Goal: Information Seeking & Learning: Learn about a topic

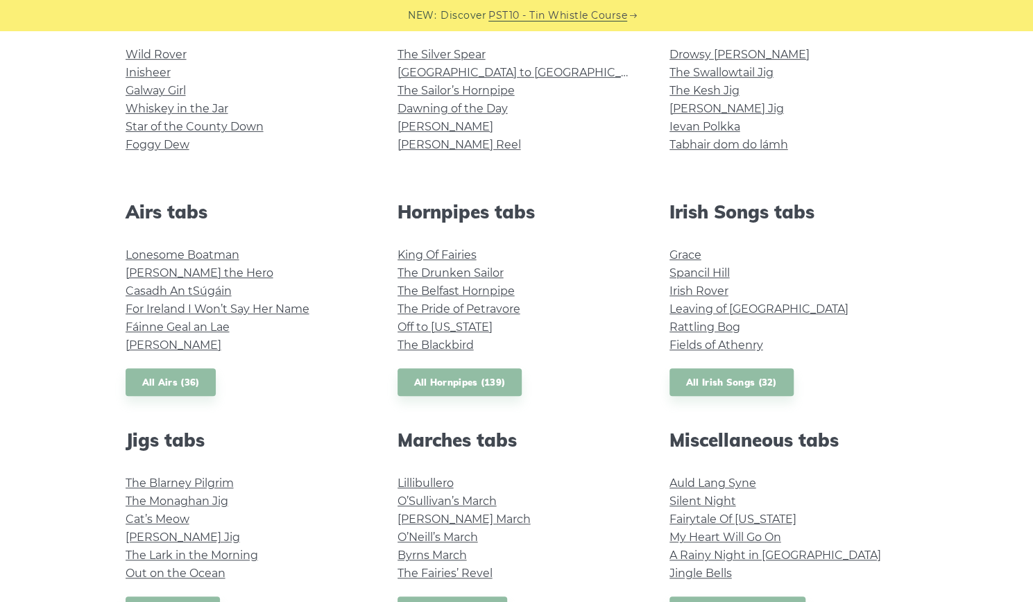
scroll to position [347, 0]
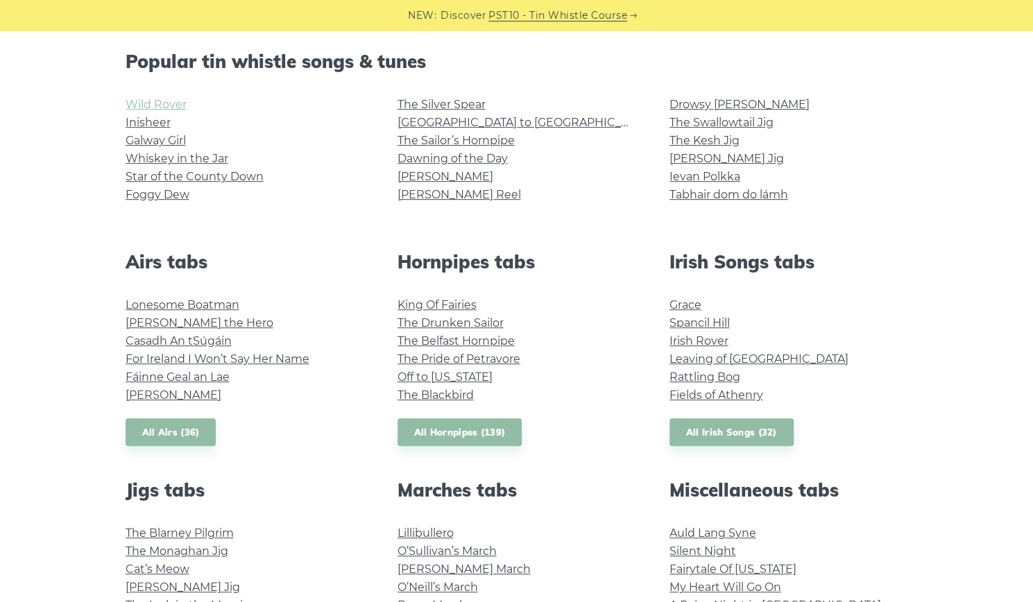
click at [167, 99] on link "Wild Rover" at bounding box center [156, 104] width 61 height 13
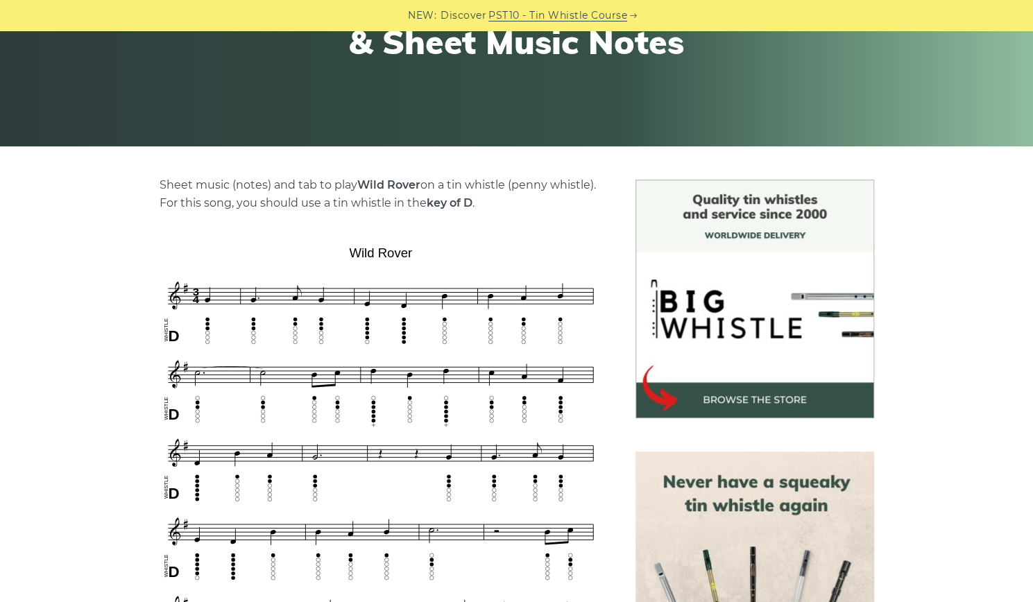
scroll to position [347, 0]
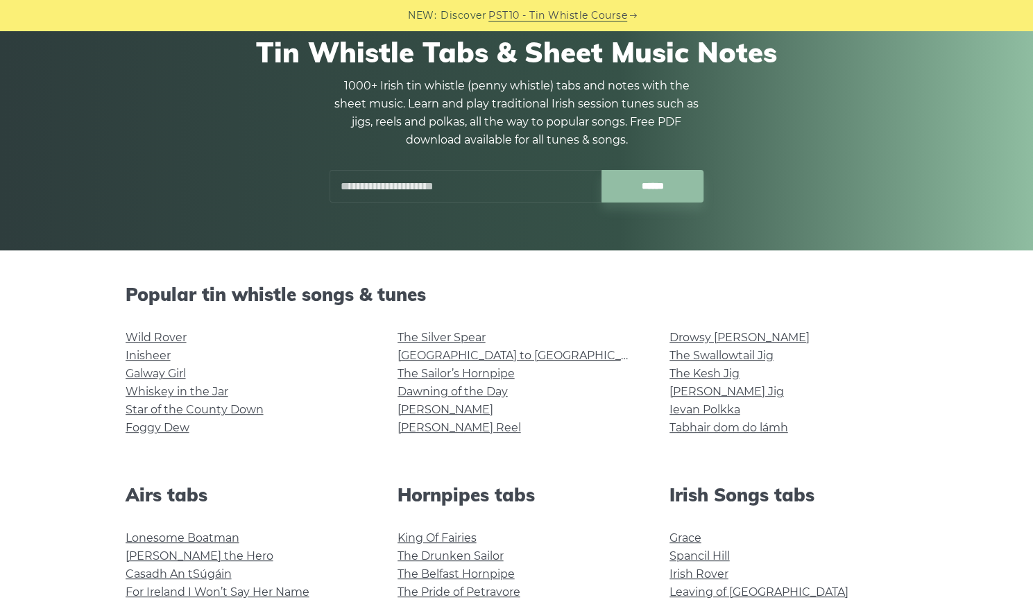
scroll to position [208, 0]
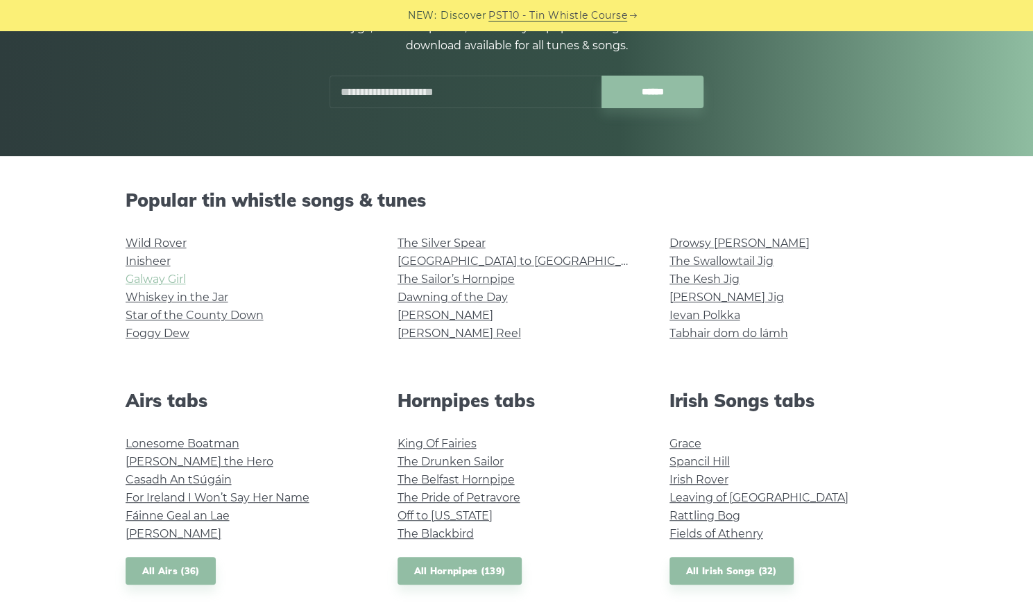
click at [164, 282] on link "Galway Girl" at bounding box center [156, 279] width 60 height 13
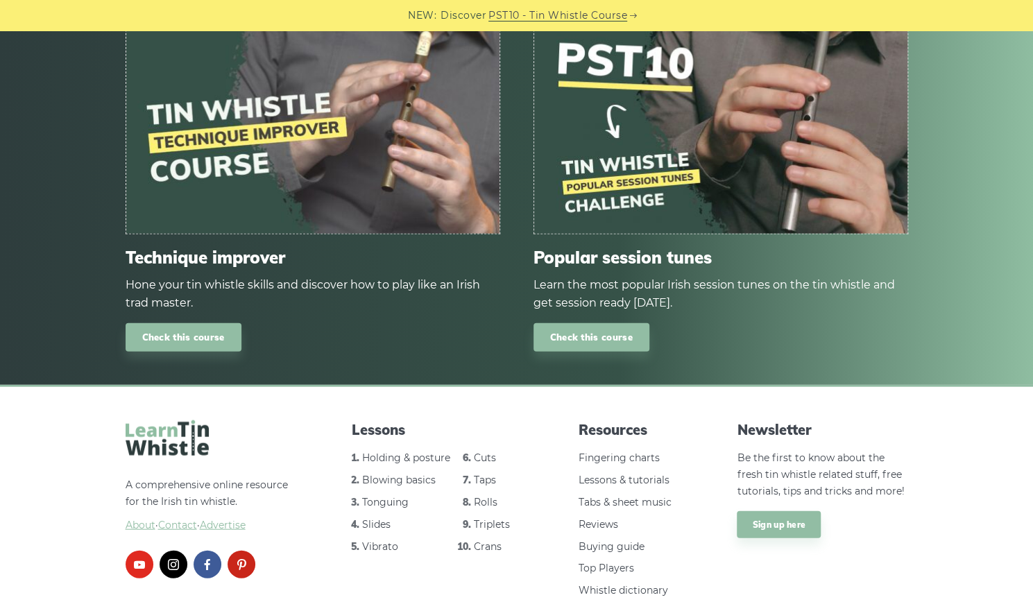
scroll to position [1718, 0]
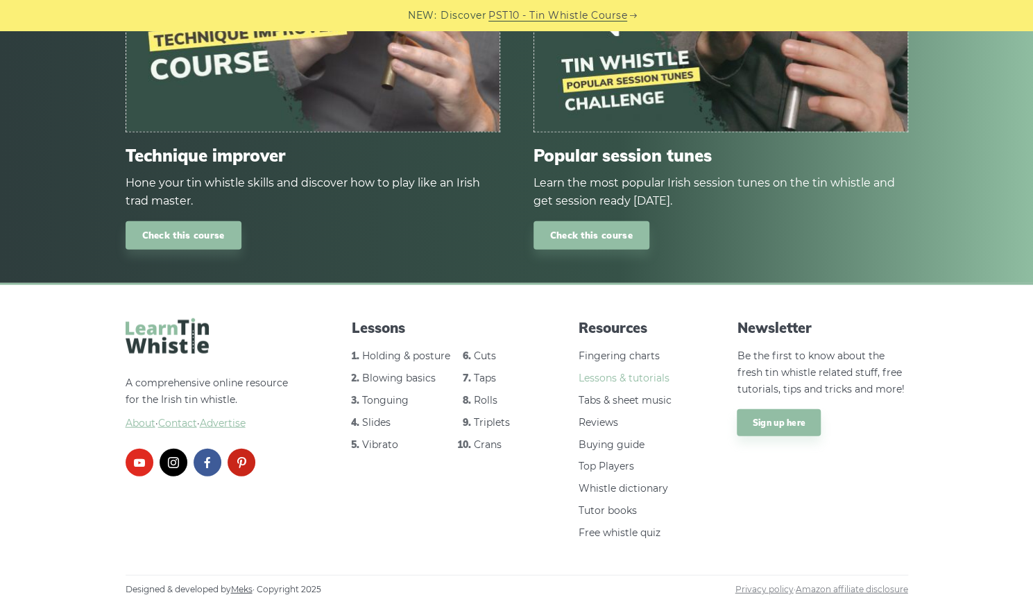
click at [644, 380] on link "Lessons & tutorials" at bounding box center [624, 378] width 91 height 12
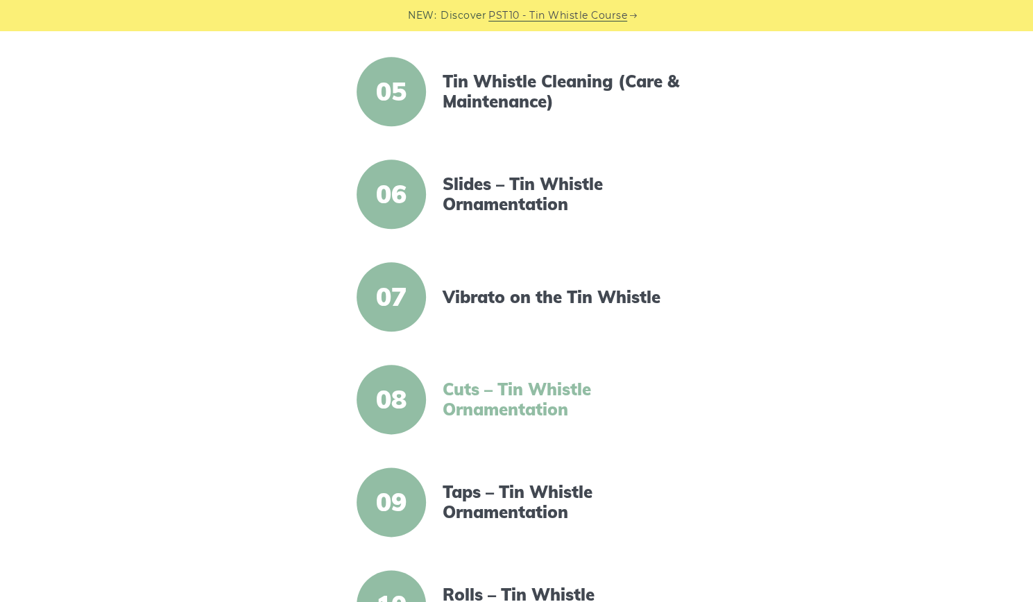
scroll to position [833, 0]
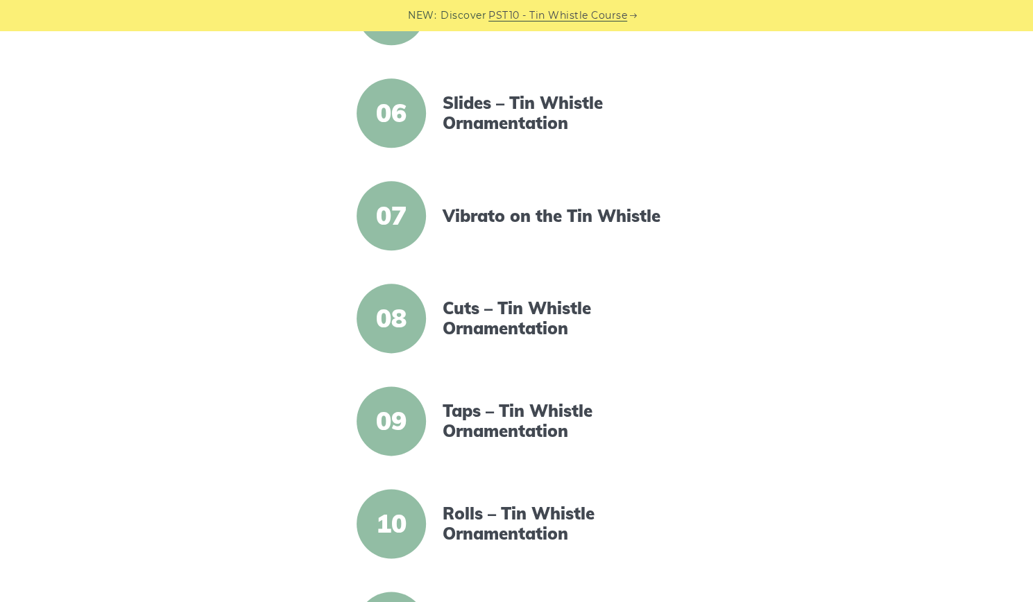
click at [525, 292] on article "08 Cuts – Tin Whistle Ornamentation" at bounding box center [517, 318] width 544 height 69
click at [518, 314] on link "Cuts – Tin Whistle Ornamentation" at bounding box center [562, 318] width 239 height 40
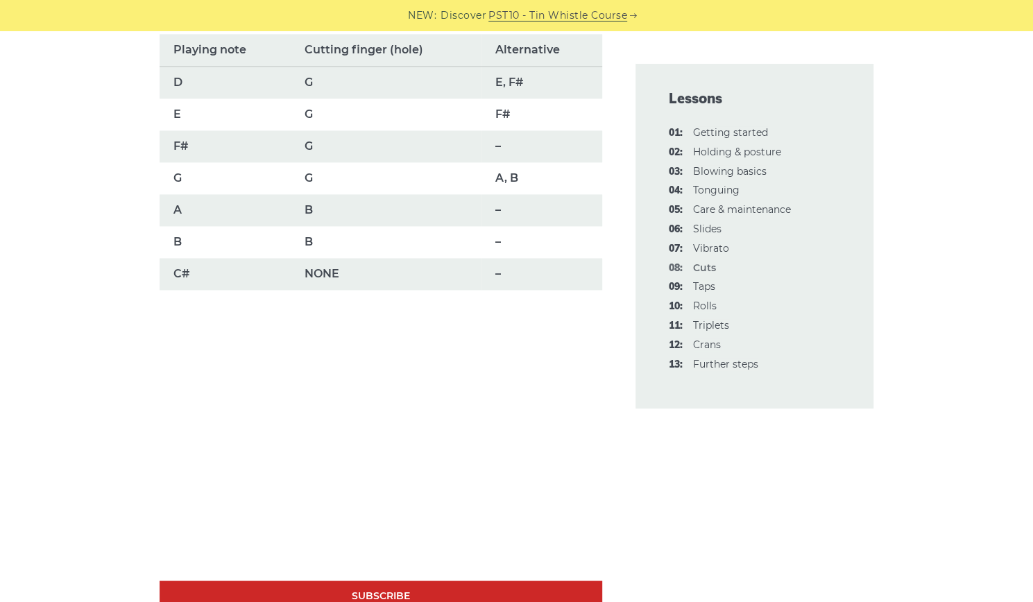
scroll to position [971, 0]
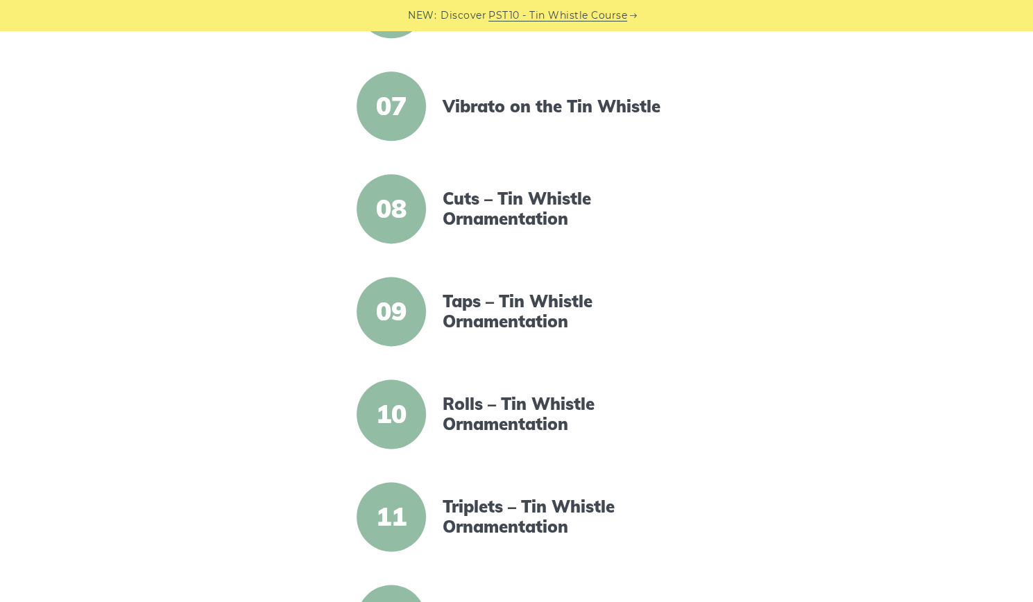
scroll to position [1023, 0]
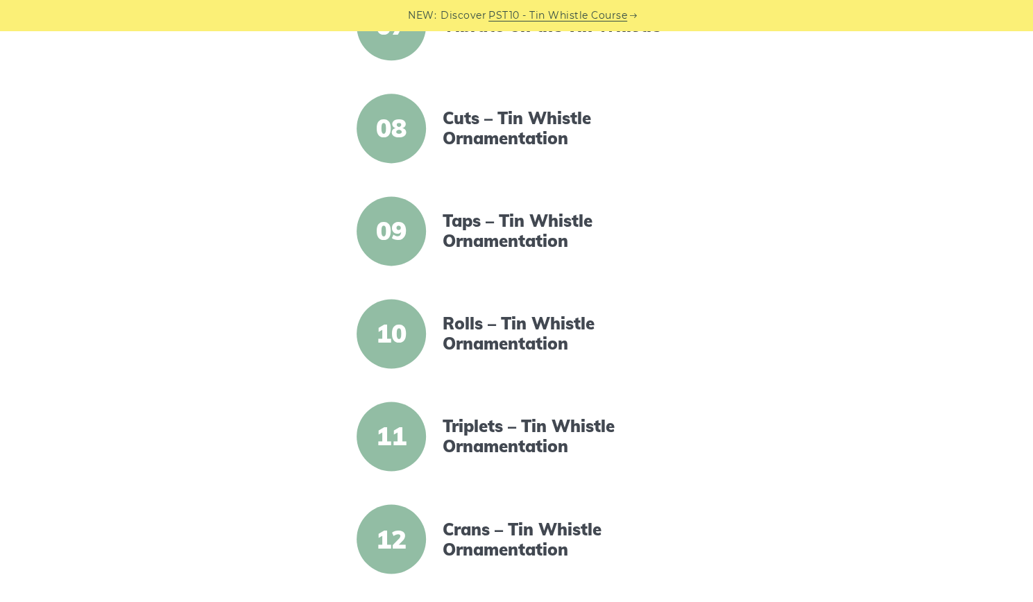
click at [519, 16] on link "PST10 - Tin Whistle Course" at bounding box center [557, 16] width 139 height 16
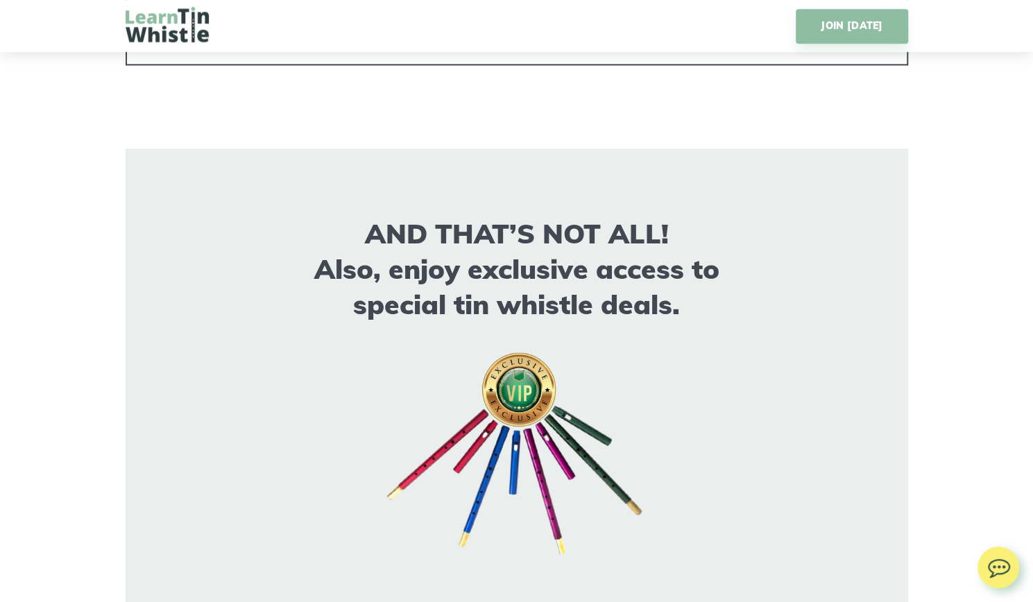
scroll to position [7632, 0]
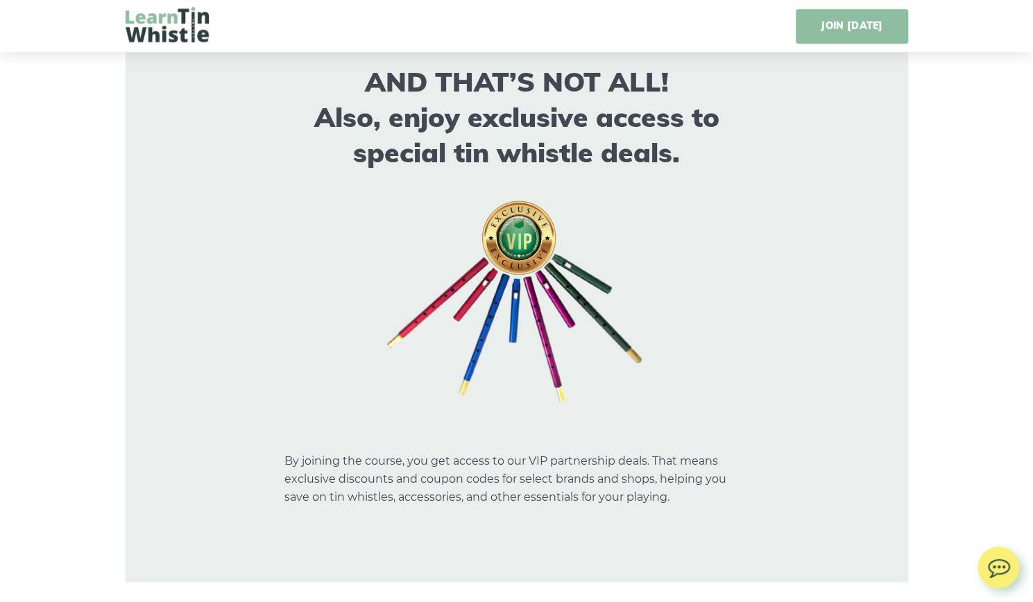
click at [833, 13] on link "JOIN TODAY" at bounding box center [852, 26] width 112 height 35
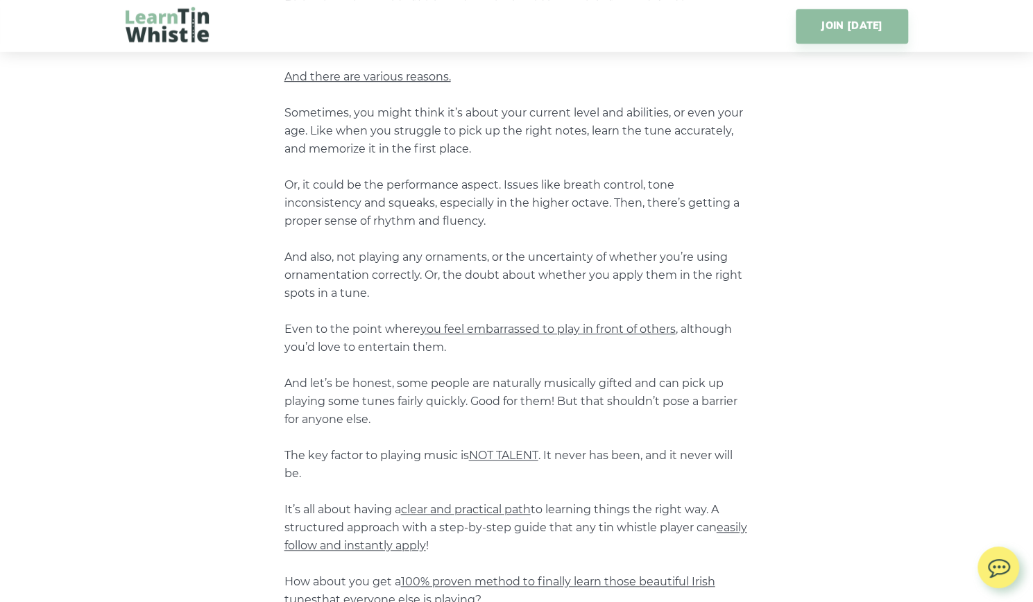
scroll to position [0, 0]
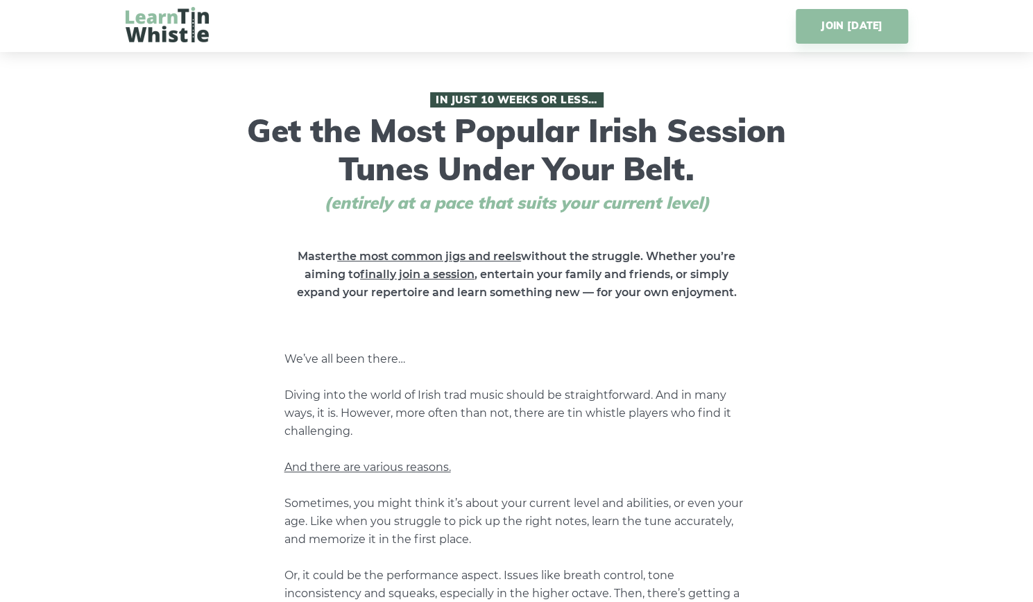
click at [148, 33] on img at bounding box center [167, 24] width 83 height 35
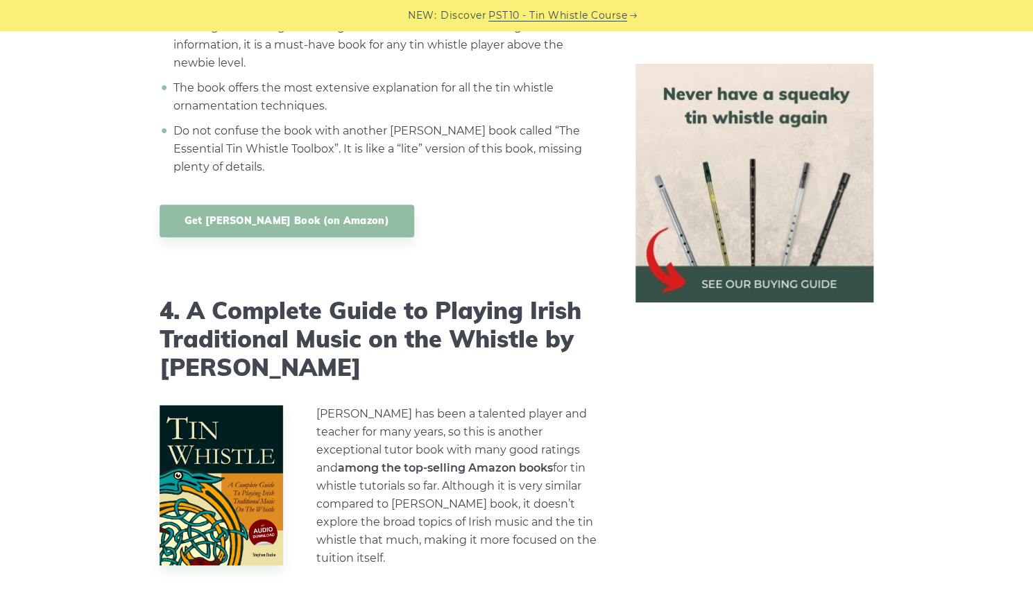
scroll to position [3538, 0]
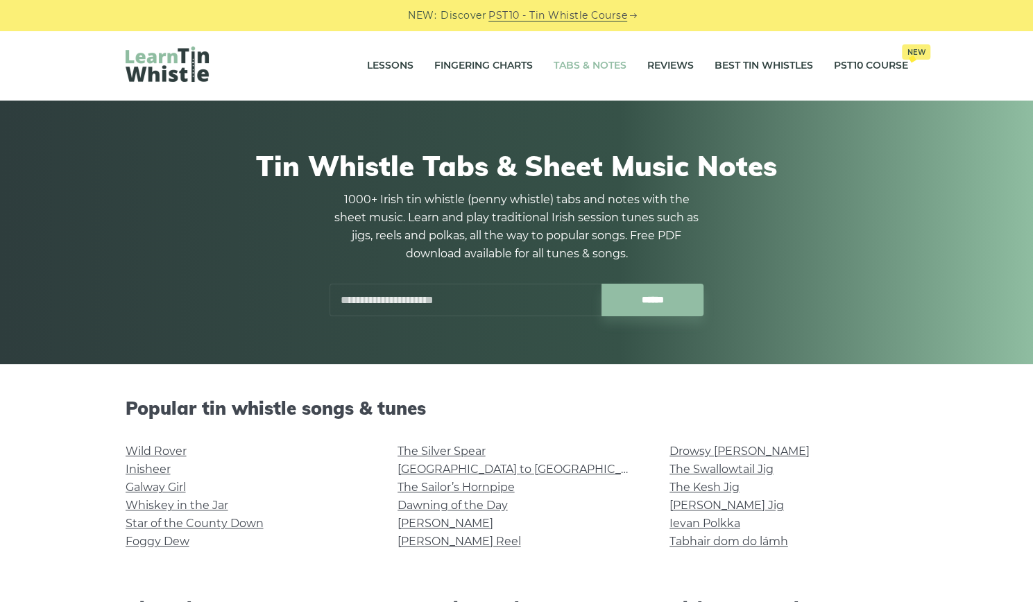
click at [601, 56] on link "Tabs & Notes" at bounding box center [590, 66] width 73 height 35
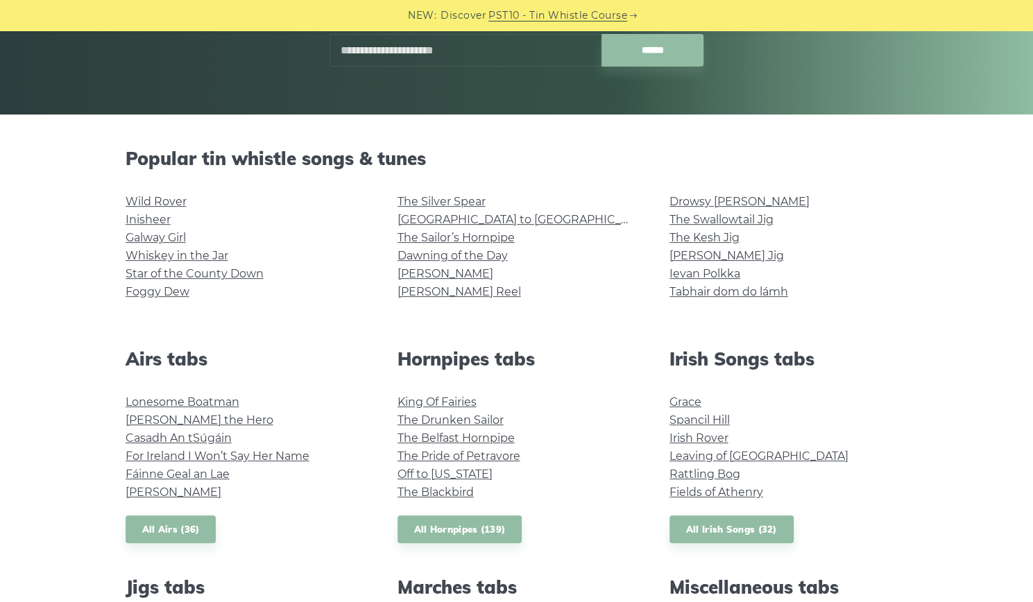
scroll to position [69, 0]
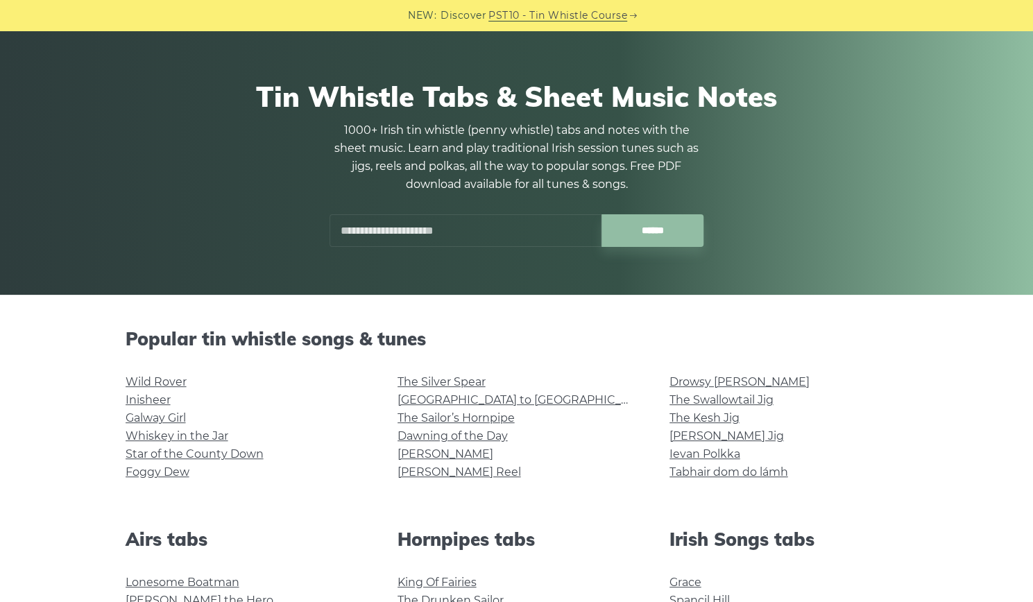
click at [417, 224] on input "text" at bounding box center [466, 230] width 272 height 33
click at [602, 214] on input "******" at bounding box center [653, 230] width 102 height 33
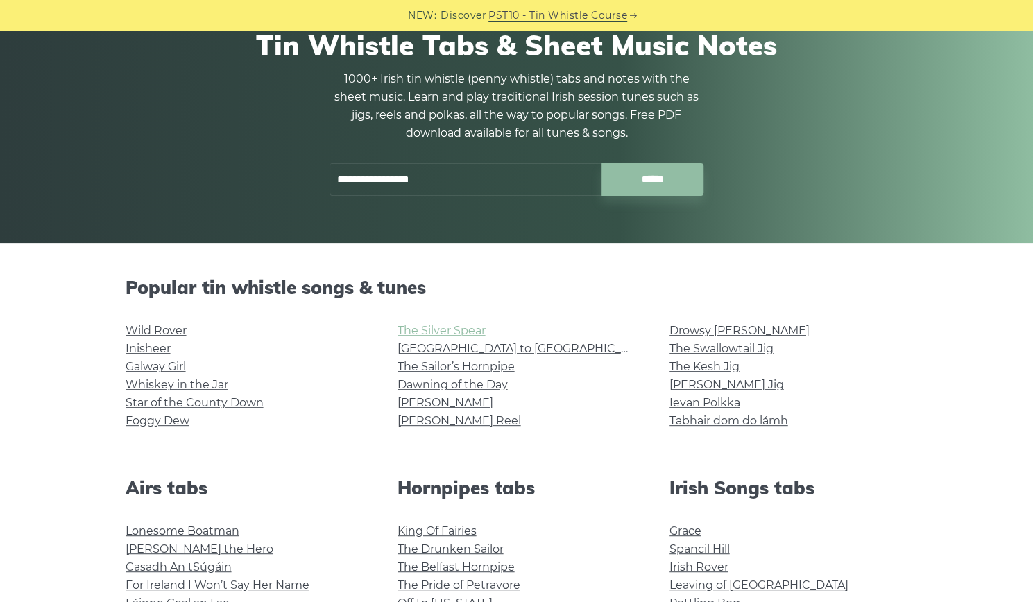
scroll to position [0, 0]
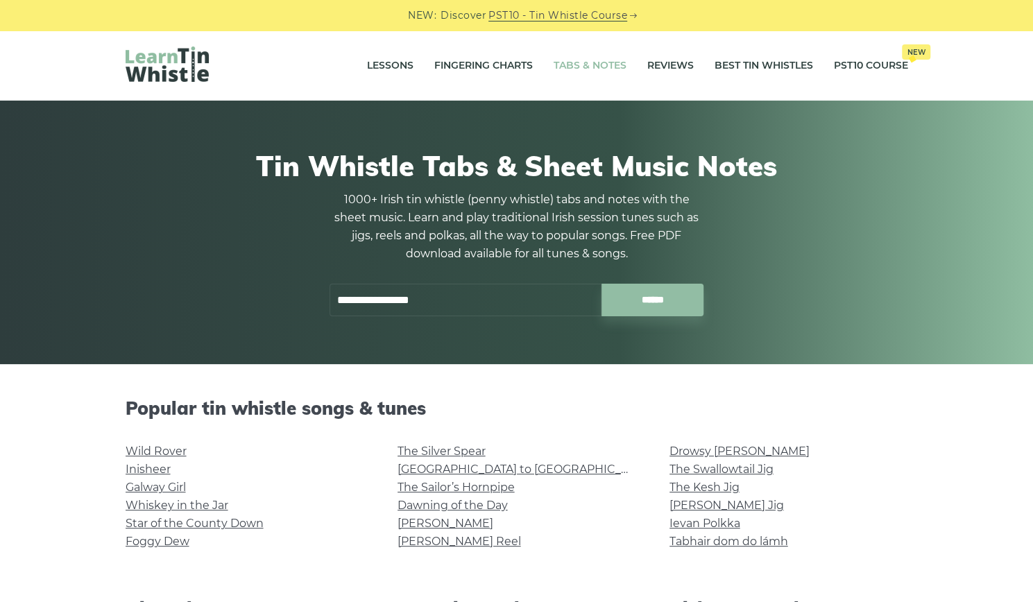
click at [436, 300] on input "**********" at bounding box center [466, 300] width 272 height 33
click at [430, 296] on input "**********" at bounding box center [466, 300] width 272 height 33
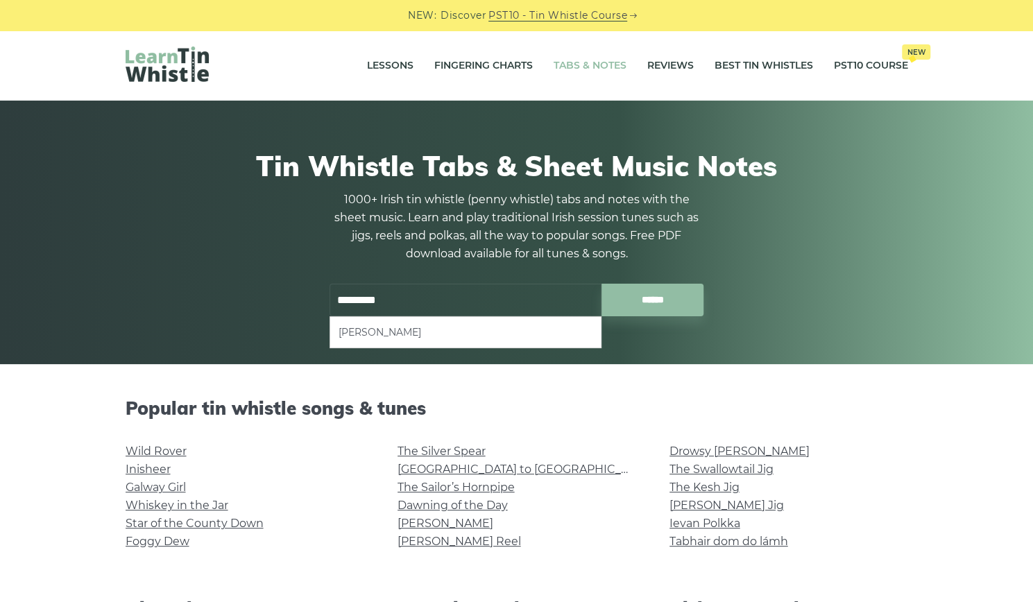
click at [420, 331] on li "Fred Finn’s" at bounding box center [466, 332] width 254 height 17
type input "**********"
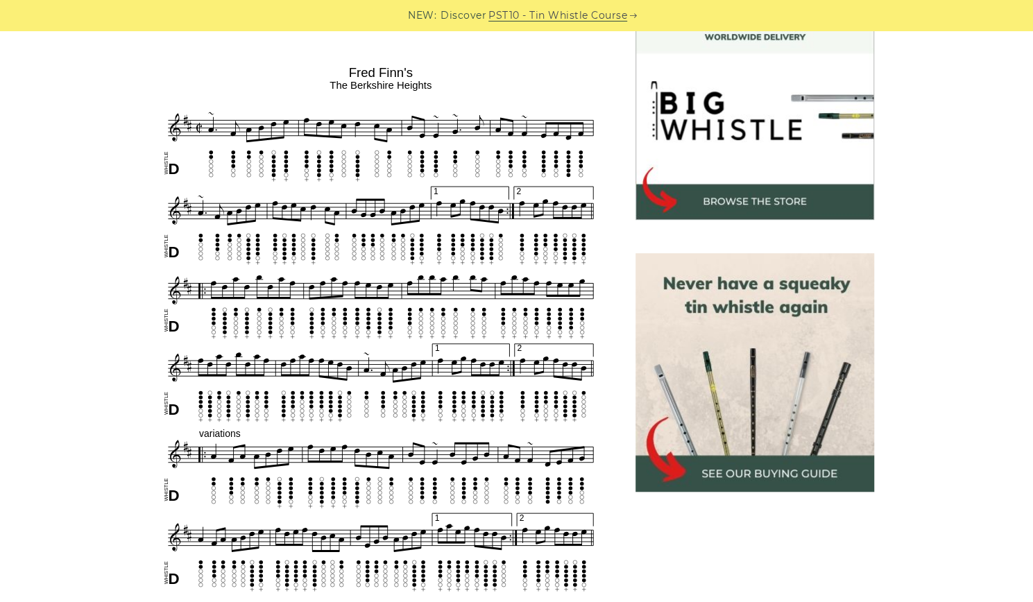
scroll to position [416, 0]
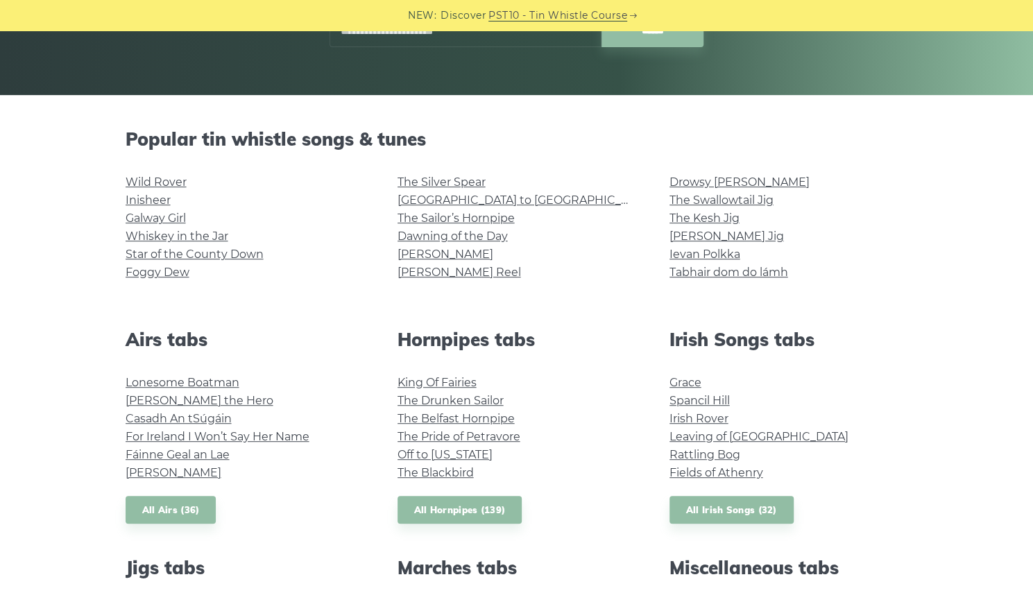
scroll to position [278, 0]
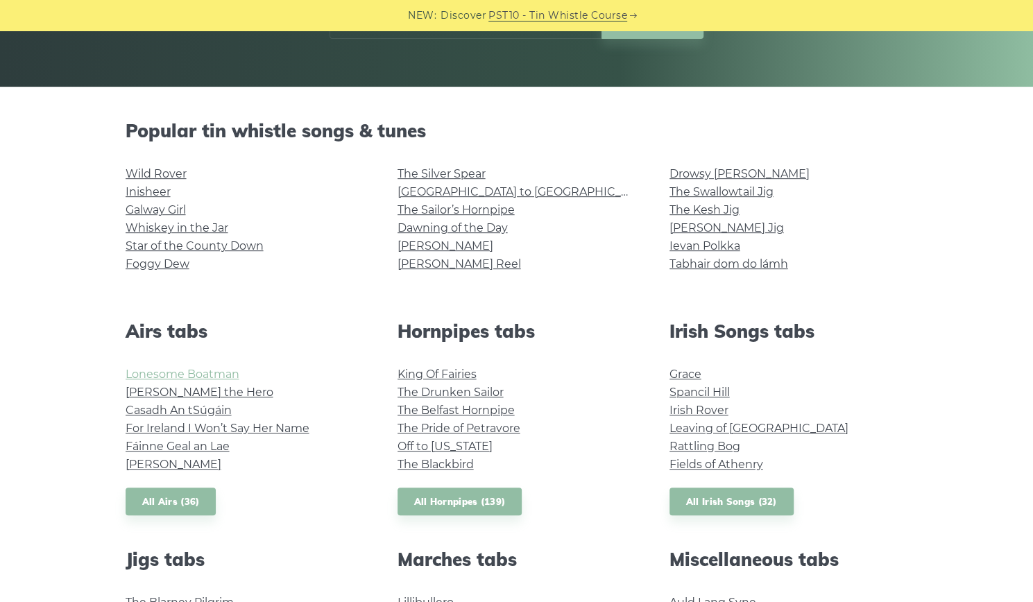
click at [160, 373] on link "Lonesome Boatman" at bounding box center [183, 374] width 114 height 13
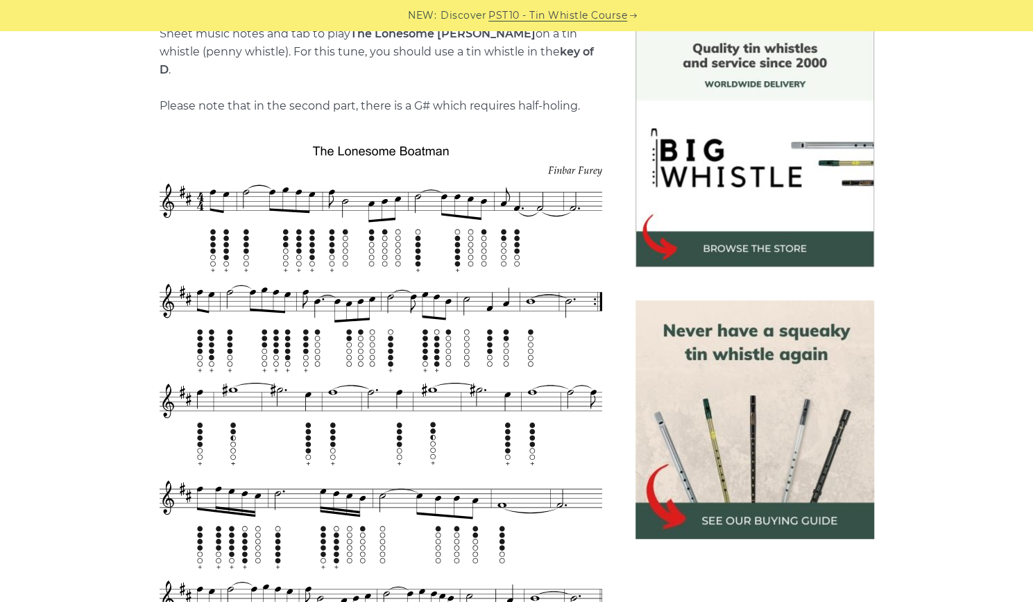
scroll to position [347, 0]
